Goal: Book appointment/travel/reservation

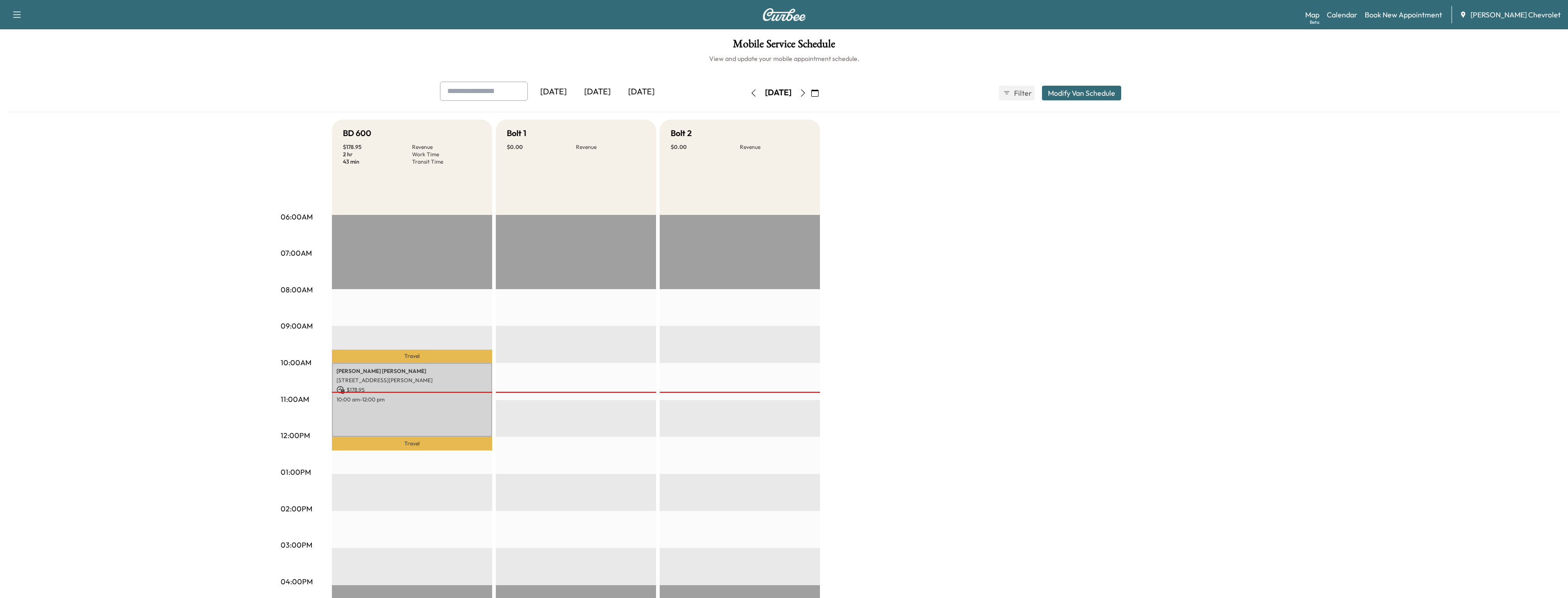
click at [807, 94] on icon "button" at bounding box center [803, 93] width 7 height 7
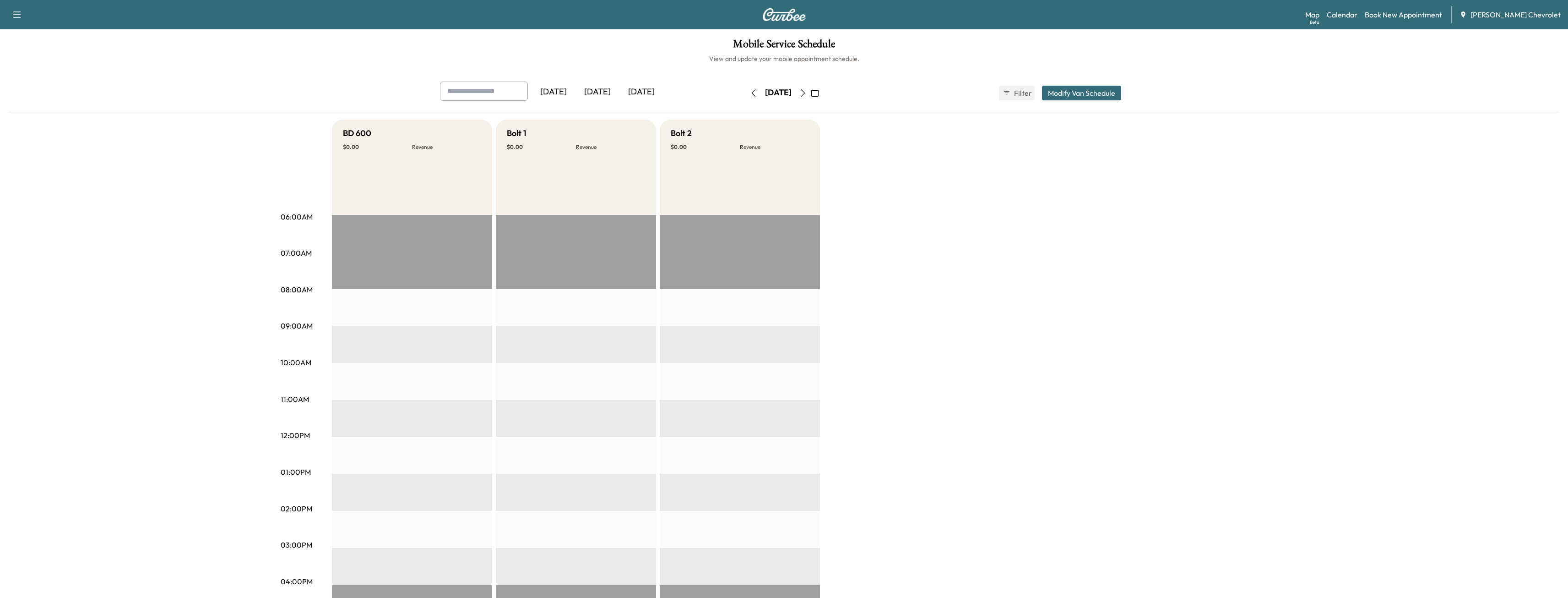
click at [811, 94] on div "[DATE]" at bounding box center [778, 93] width 65 height 15
click at [807, 94] on icon "button" at bounding box center [803, 93] width 7 height 7
click at [823, 94] on button "button" at bounding box center [815, 93] width 16 height 15
click at [807, 95] on icon "button" at bounding box center [803, 93] width 7 height 7
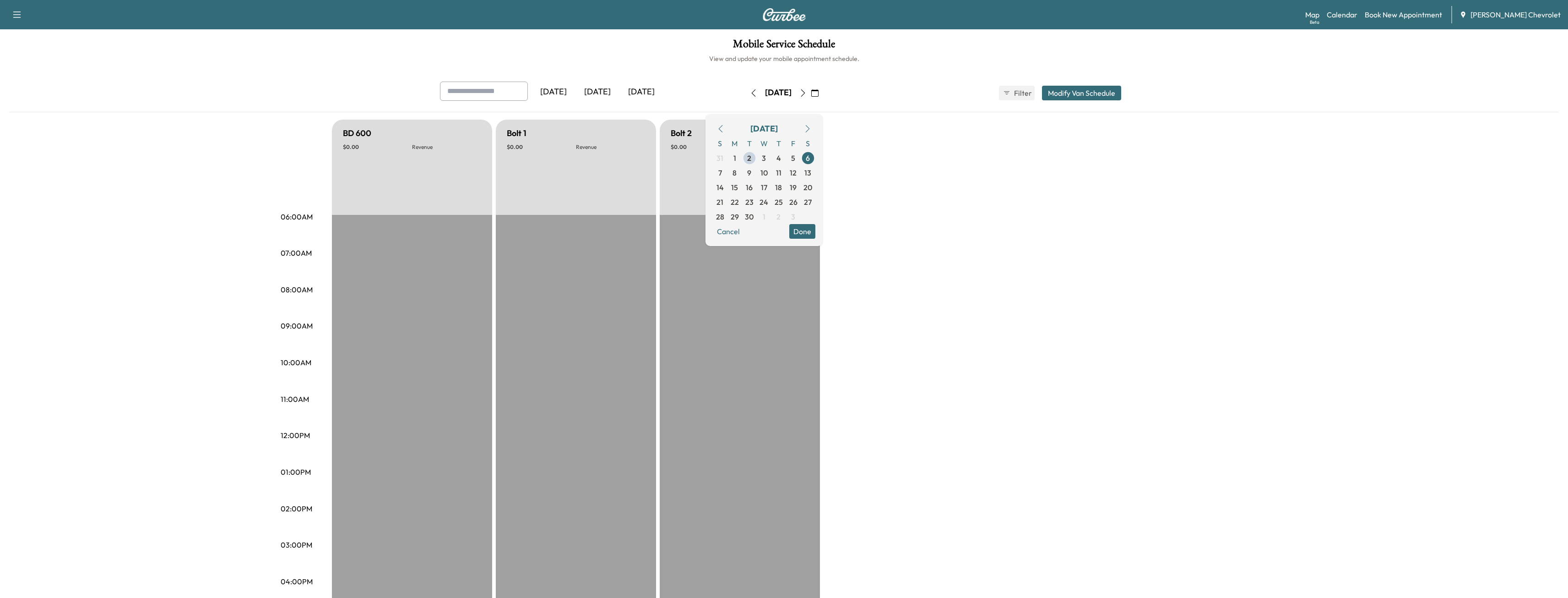
click at [807, 94] on icon "button" at bounding box center [803, 93] width 7 height 7
click at [805, 94] on icon "button" at bounding box center [802, 93] width 4 height 7
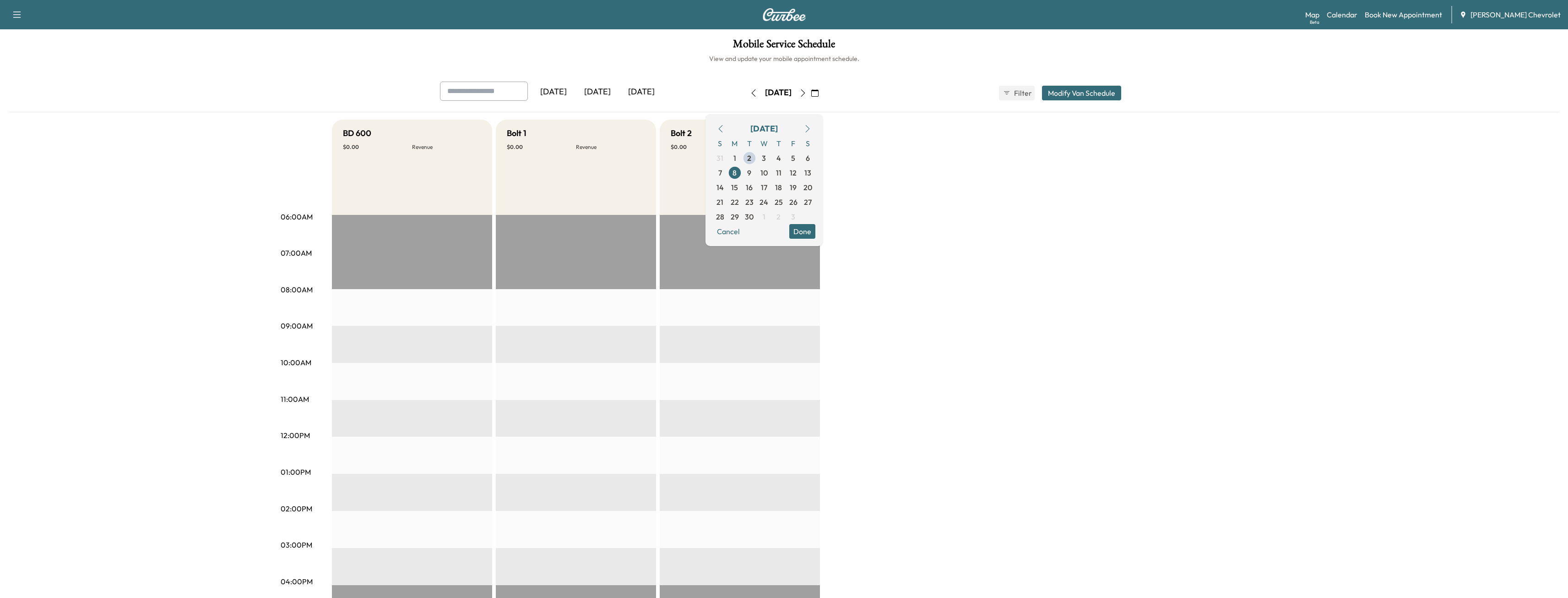
click at [807, 94] on icon "button" at bounding box center [803, 93] width 7 height 7
click at [811, 94] on div "[DATE]" at bounding box center [778, 93] width 65 height 15
click at [807, 96] on icon "button" at bounding box center [803, 93] width 7 height 7
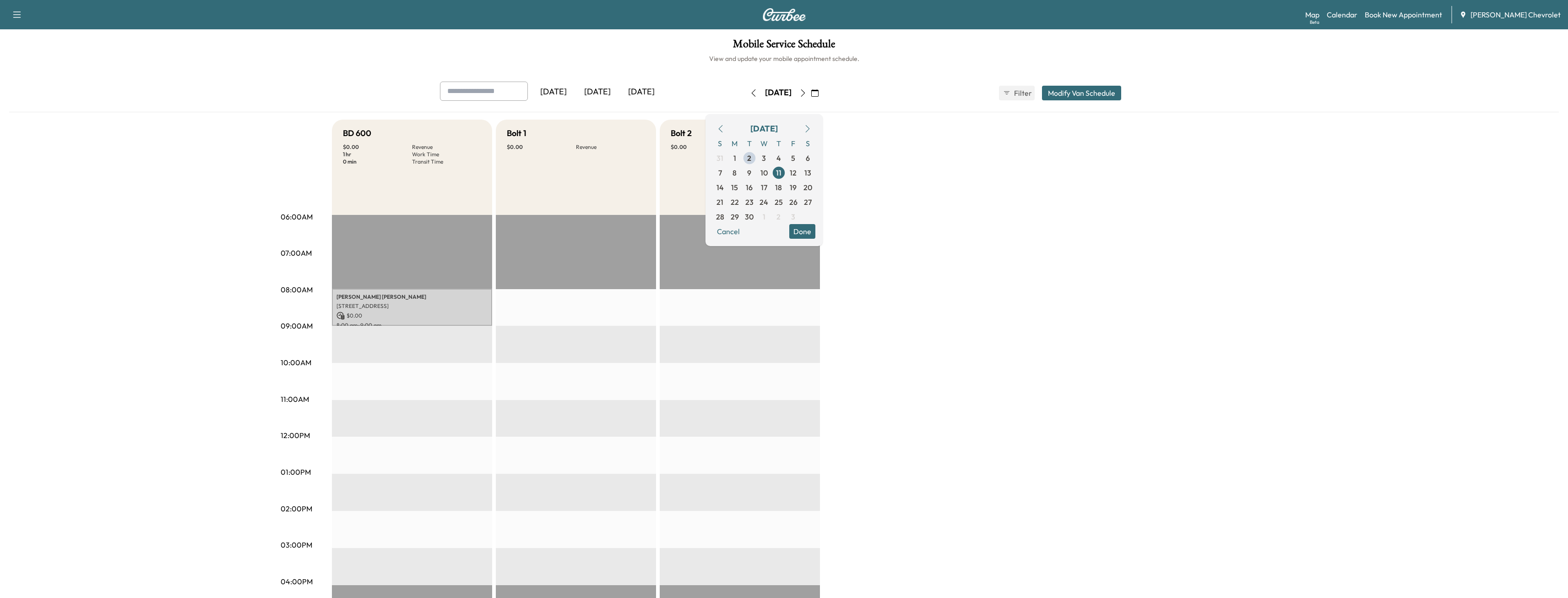
click at [807, 96] on icon "button" at bounding box center [803, 93] width 7 height 7
click at [823, 95] on button "button" at bounding box center [815, 93] width 16 height 15
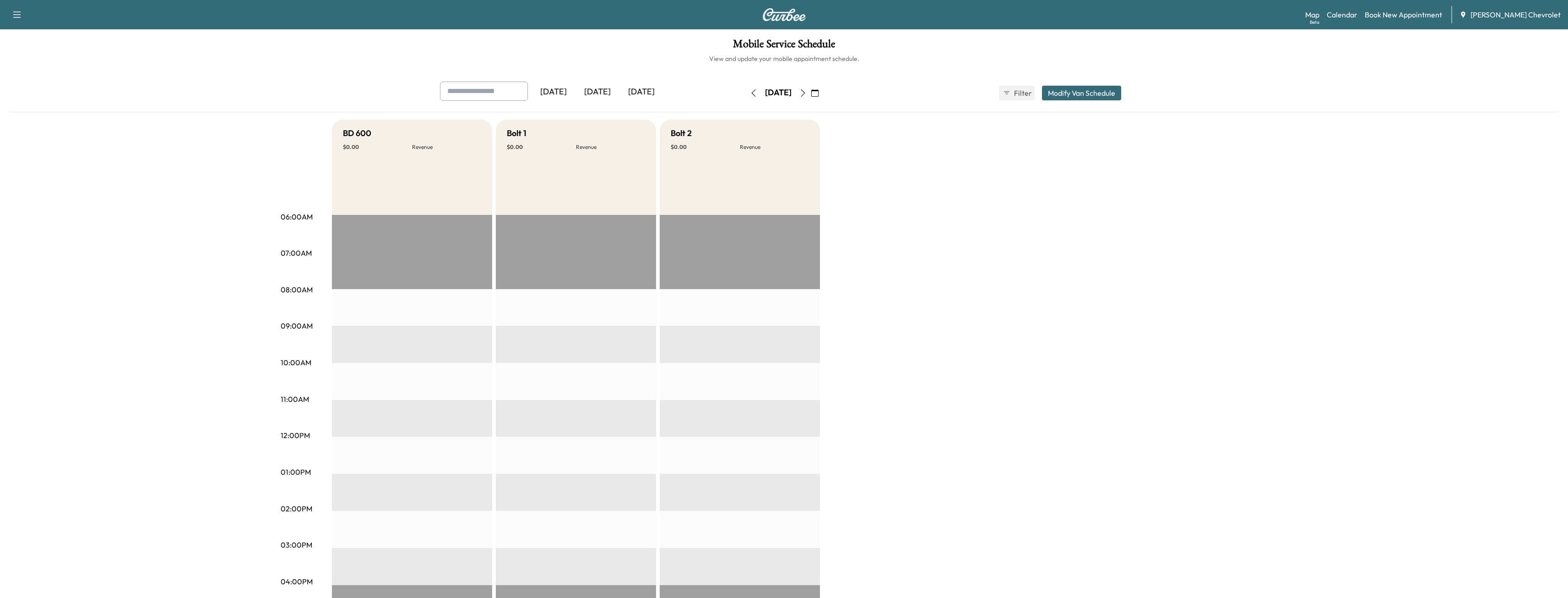
click at [807, 95] on icon "button" at bounding box center [803, 93] width 7 height 7
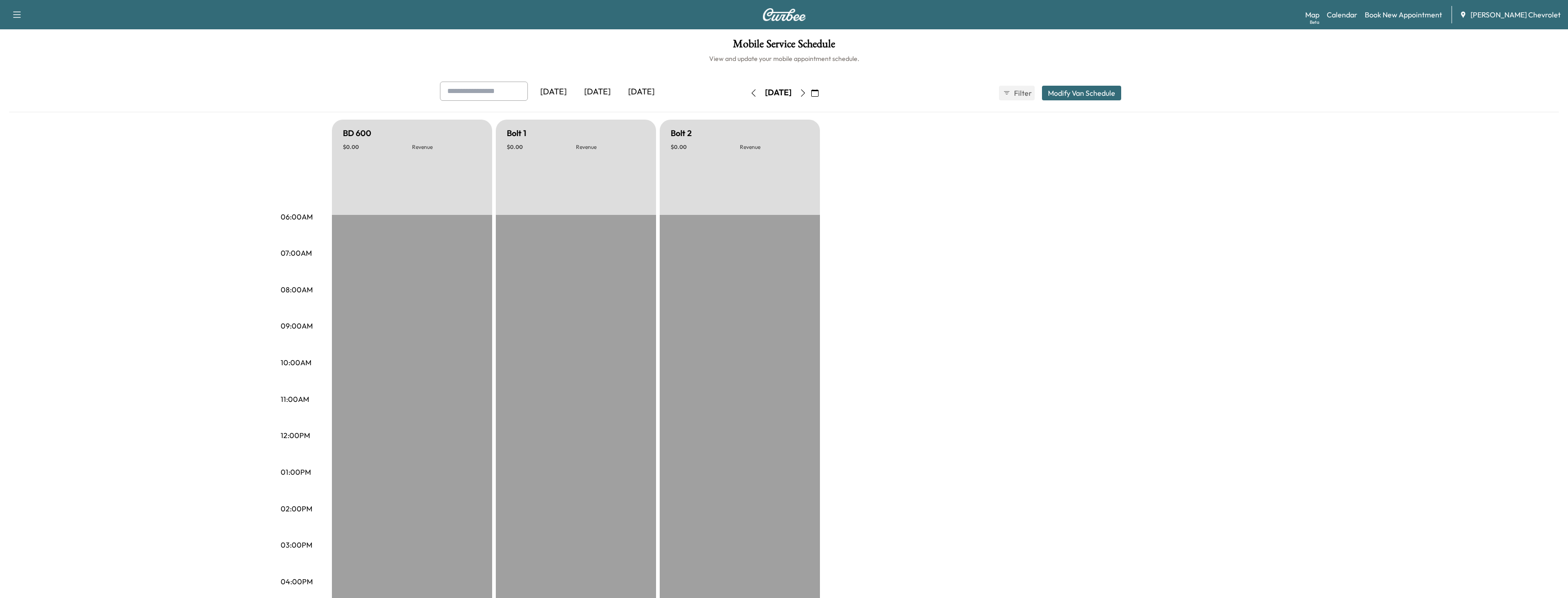
click at [598, 93] on div "[DATE]" at bounding box center [597, 92] width 44 height 21
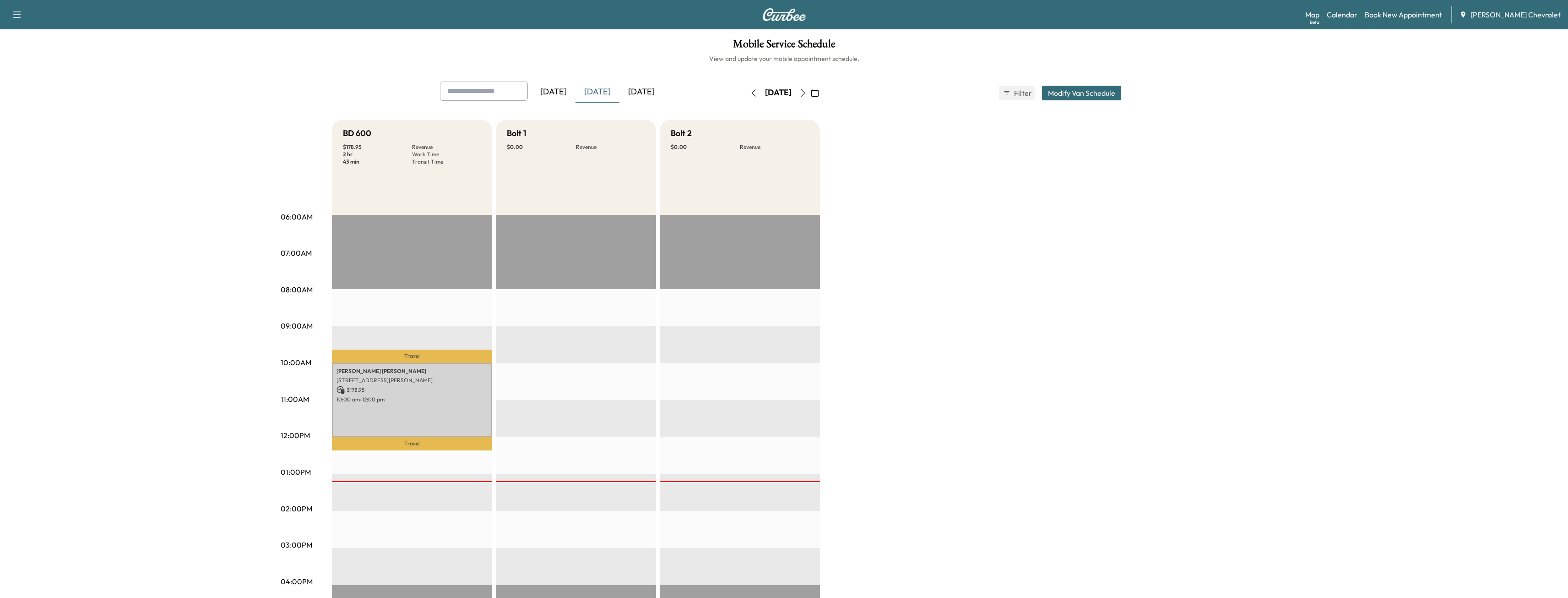
click at [619, 93] on div "[DATE]" at bounding box center [597, 92] width 44 height 21
click at [646, 93] on div "[DATE]" at bounding box center [642, 92] width 44 height 21
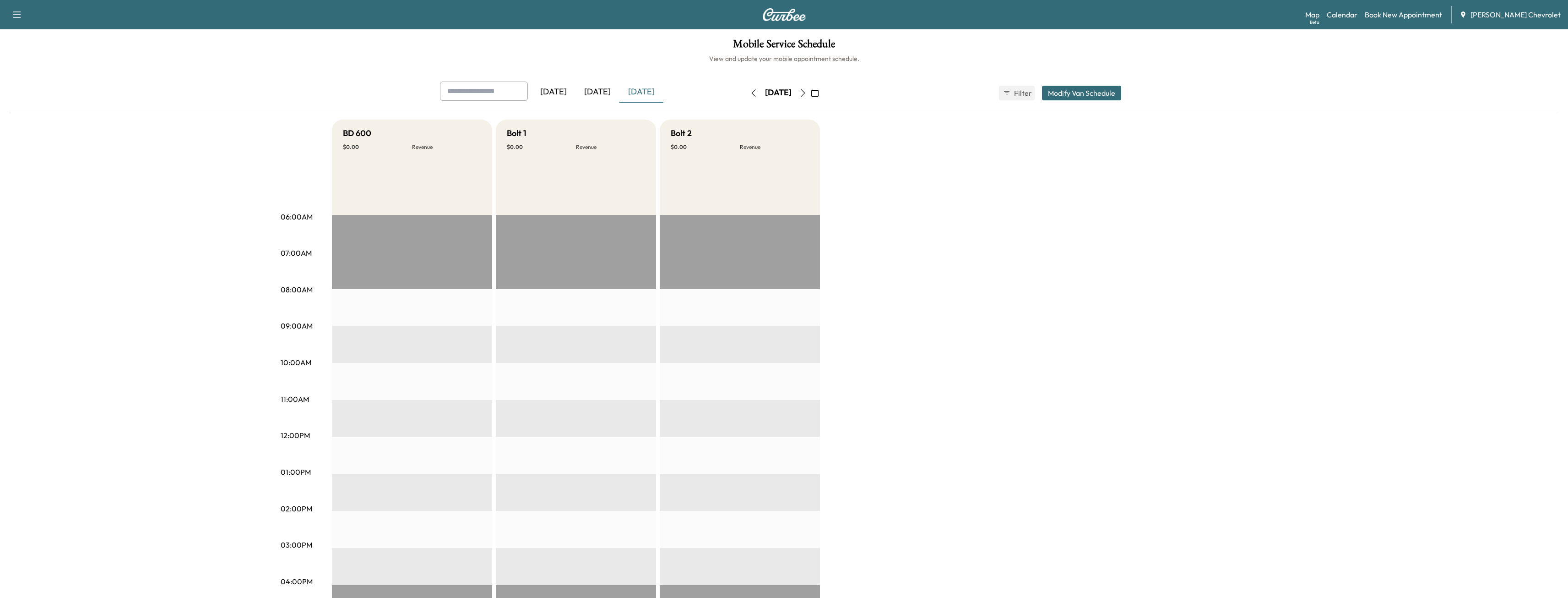
scroll to position [218, 0]
